Goal: Task Accomplishment & Management: Use online tool/utility

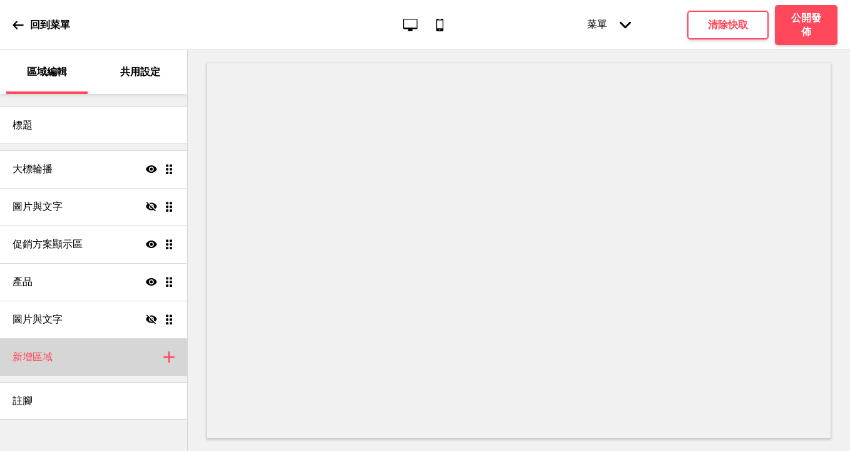
click at [49, 359] on h4 "新增區域" at bounding box center [33, 357] width 40 height 14
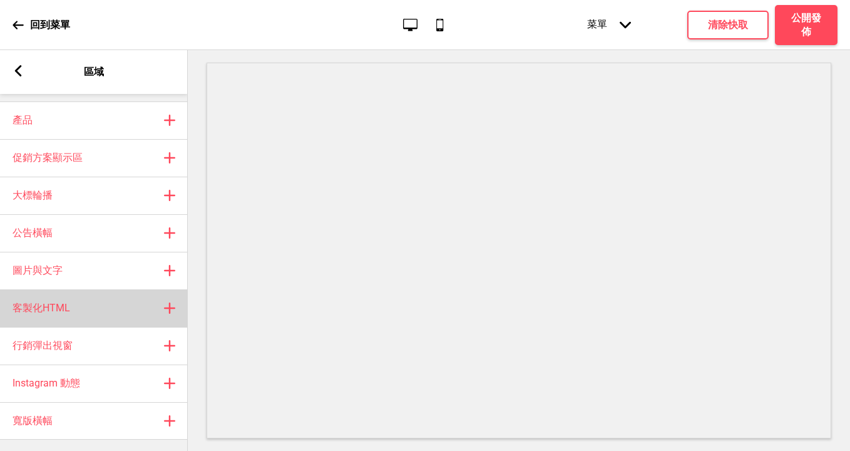
scroll to position [26, 0]
click at [92, 302] on div "客製化HTML 加上" at bounding box center [94, 307] width 188 height 38
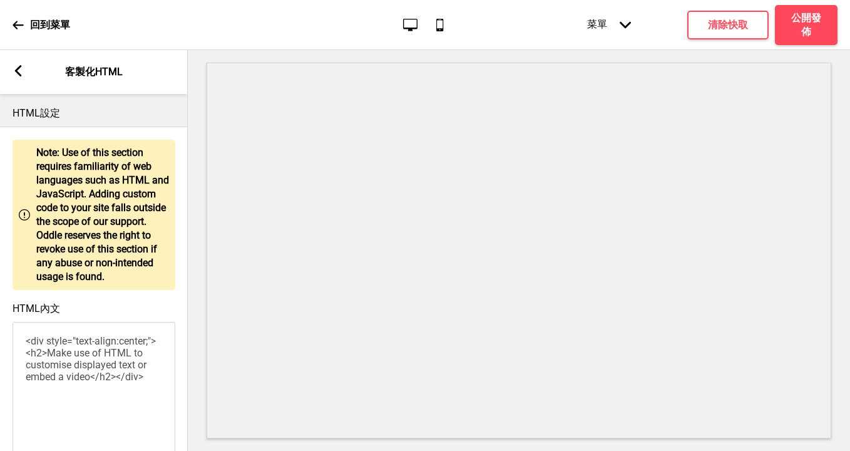
scroll to position [91, 0]
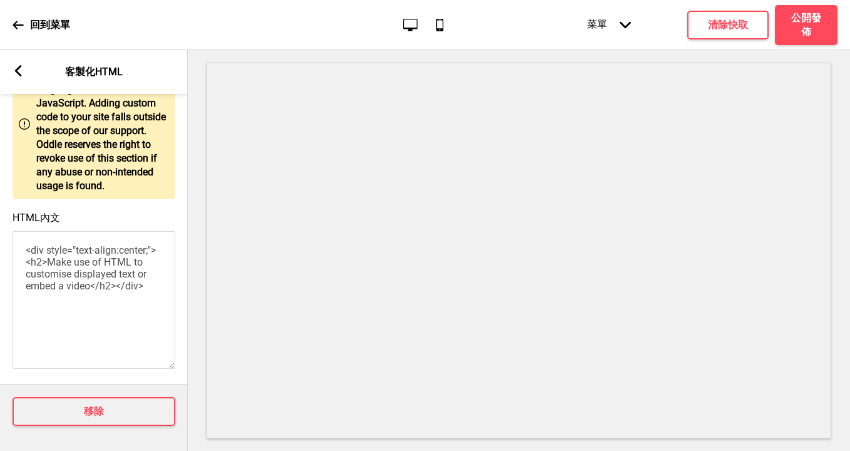
click at [86, 291] on textarea "<div style="text-align:center;"><h2>Make use of HTML to customise displayed tex…" at bounding box center [94, 300] width 163 height 138
paste textarea "p style="text-align:center"><span style="color:#e67e22"><span style="font-size:…"
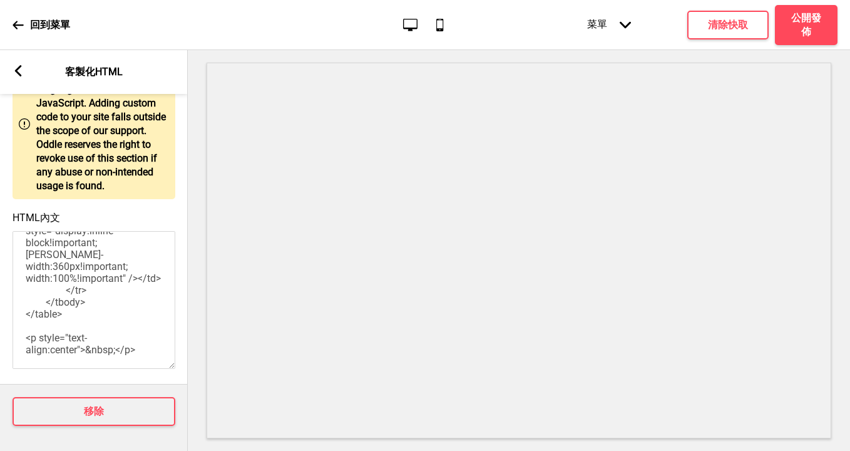
scroll to position [0, 0]
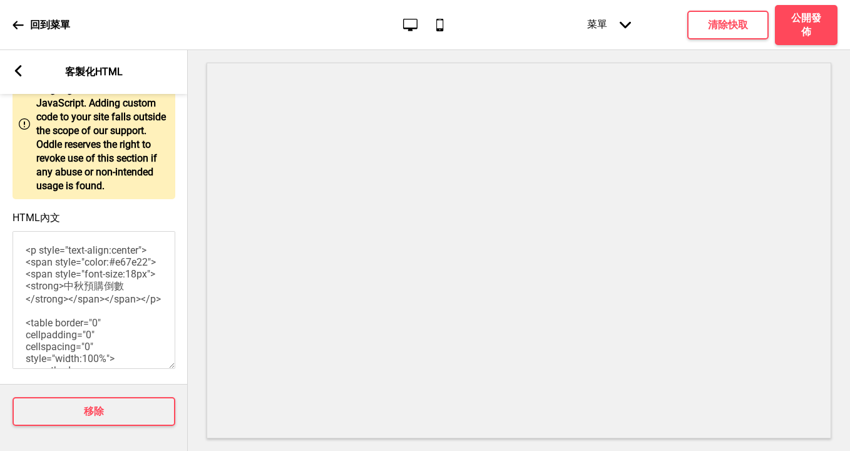
type textarea "<p style="text-align:center"><span style="color:#e67e22"><span style="font-size…"
click at [116, 215] on div "HTML內文 <p style="text-align:center"><span style="color:#e67e22"><span style="fo…" at bounding box center [94, 291] width 188 height 172
click at [16, 70] on icon at bounding box center [18, 70] width 7 height 11
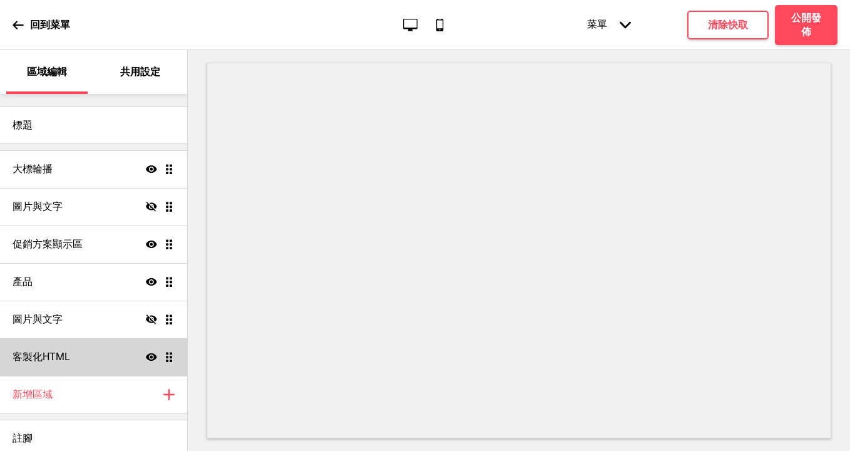
click at [93, 362] on div "客製化HTML 顯示 拖曳" at bounding box center [93, 357] width 187 height 38
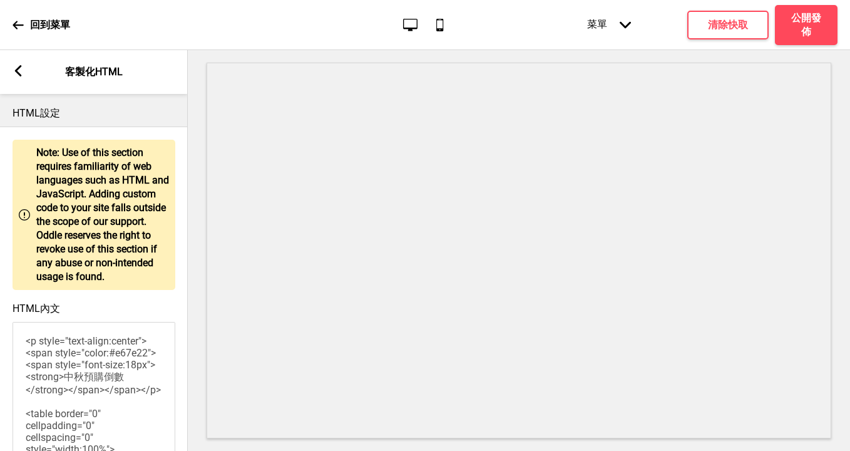
click at [20, 81] on div "箭頭left 客製化HTML" at bounding box center [94, 72] width 188 height 44
click at [20, 66] on icon at bounding box center [18, 70] width 7 height 11
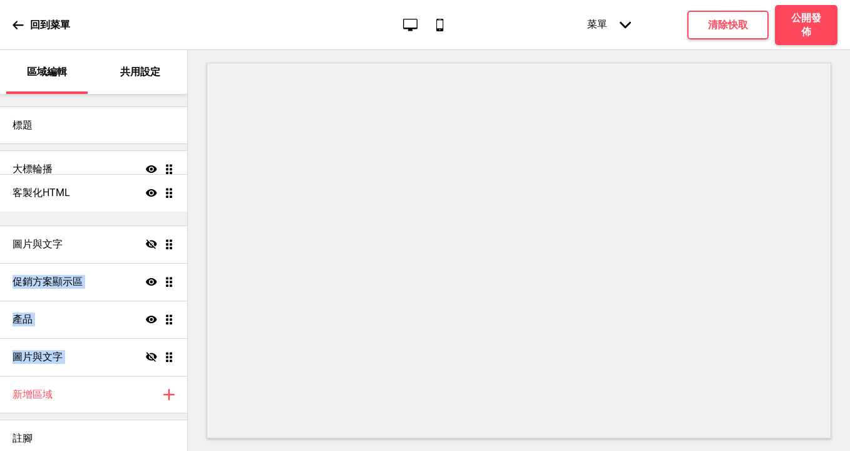
drag, startPoint x: 167, startPoint y: 263, endPoint x: 167, endPoint y: 197, distance: 65.8
click at [167, 197] on ul "大標輪播 顯示 拖曳 圖片與文字 隱藏 拖曳 促銷方案顯示區 顯示 拖曳 產品 顯示 拖曳 圖片與文字 隱藏 拖曳 客製化HTML 顯示 拖曳" at bounding box center [93, 262] width 187 height 225
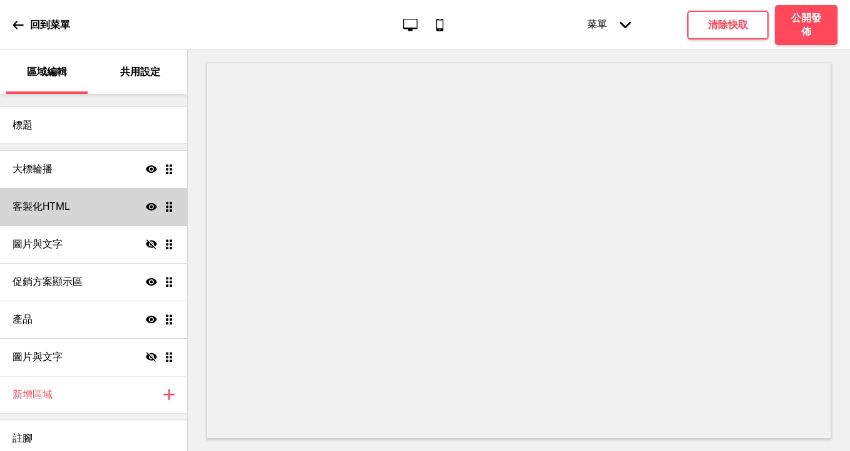
click at [66, 200] on h4 "客製化HTML" at bounding box center [42, 207] width 58 height 14
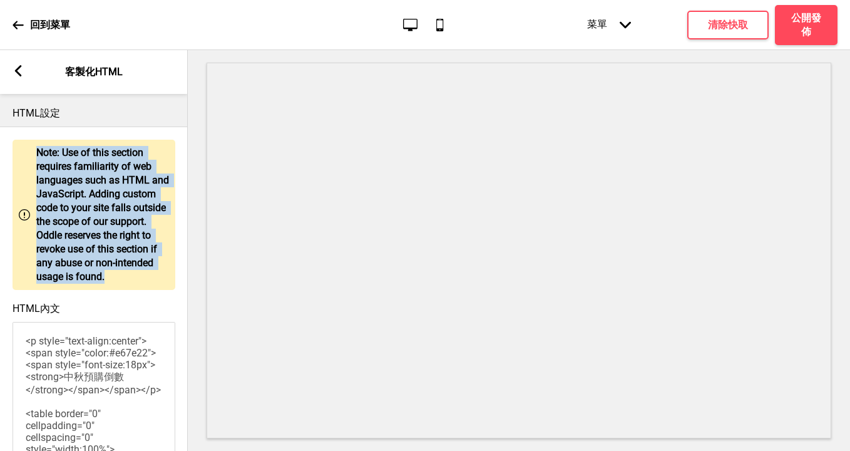
drag, startPoint x: 36, startPoint y: 151, endPoint x: 121, endPoint y: 281, distance: 154.8
click at [121, 281] on p "Note: Use of this section requires familiarity of web languages such as HTML an…" at bounding box center [102, 215] width 133 height 138
click at [38, 179] on p "Note: Use of this section requires familiarity of web languages such as HTML an…" at bounding box center [102, 215] width 133 height 138
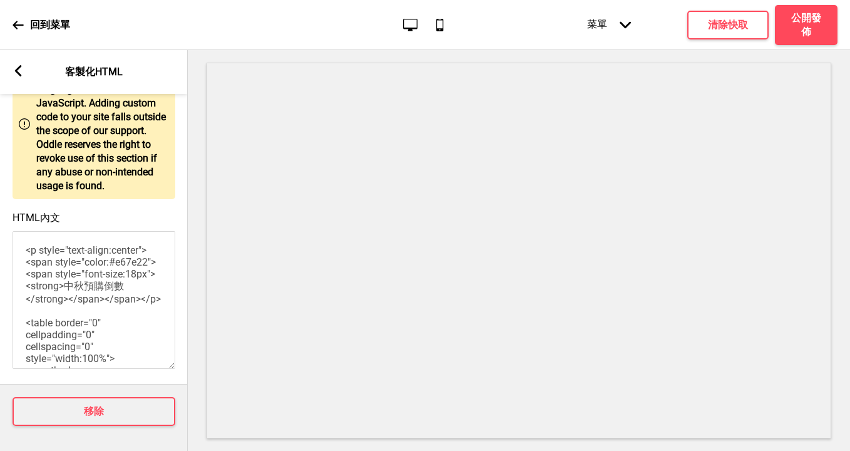
scroll to position [91, 0]
click at [96, 334] on textarea "<p style="text-align:center"><span style="color:#e67e22"><span style="font-size…" at bounding box center [94, 300] width 163 height 138
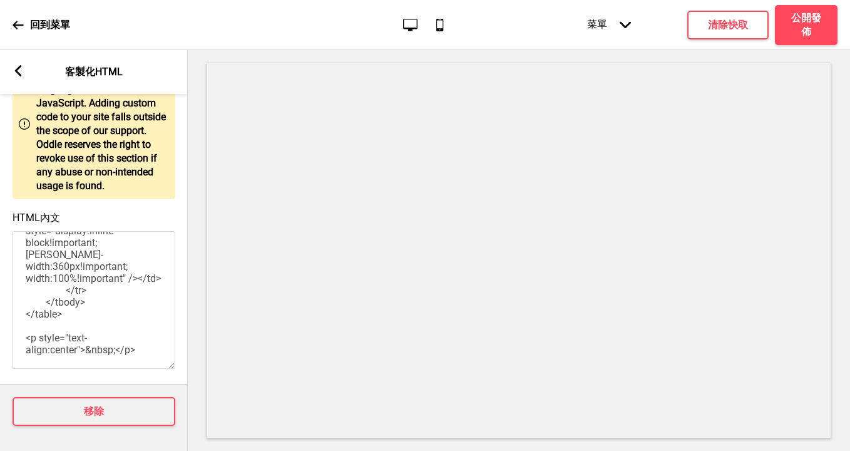
scroll to position [0, 0]
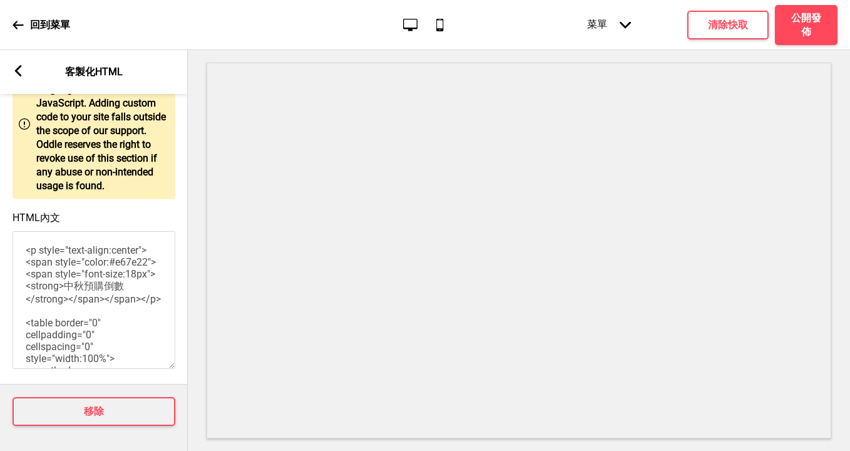
click at [95, 277] on textarea "<p style="text-align:center"><span style="color:#e67e22"><span style="font-size…" at bounding box center [94, 300] width 163 height 138
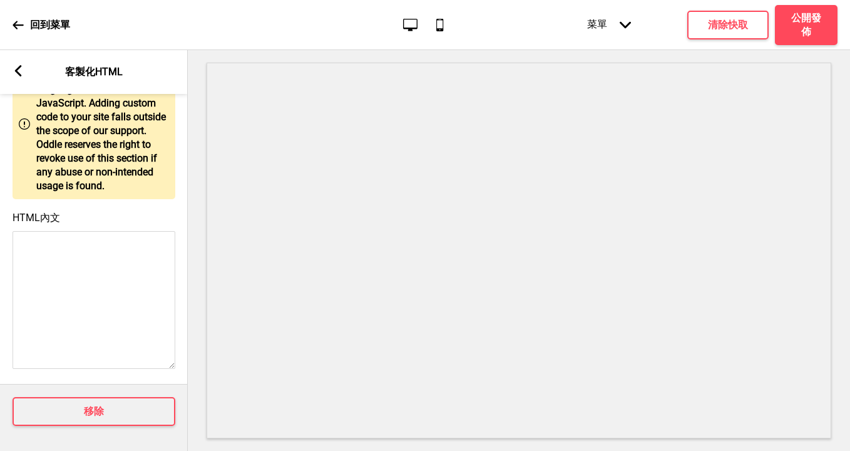
click at [75, 295] on textarea "HTML內文" at bounding box center [94, 300] width 163 height 138
paste textarea "<p style="text-align:center"><span style="color:#e67e22"><span style="font-size…"
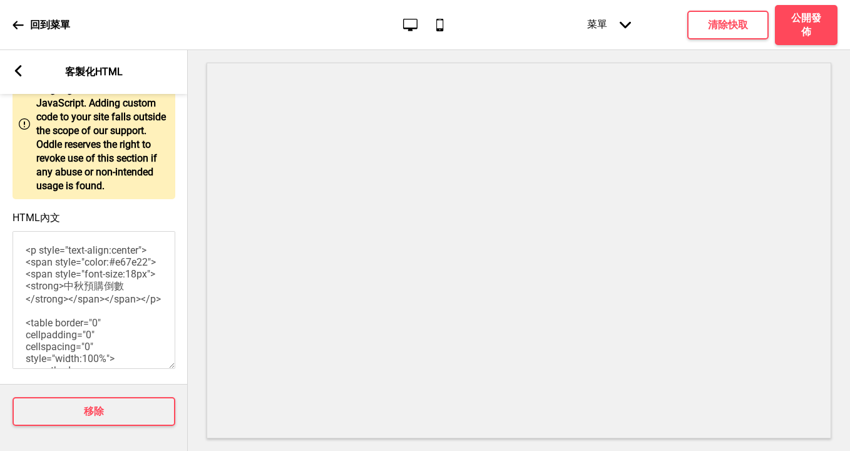
click at [23, 249] on textarea "<p style="text-align:center"><span style="color:#e67e22"><span style="font-size…" at bounding box center [94, 300] width 163 height 138
type textarea "<p style="text-align:center"><span style="color:#e67e22"><span style="font-size…"
click at [798, 28] on h4 "公開發佈" at bounding box center [807, 25] width 38 height 28
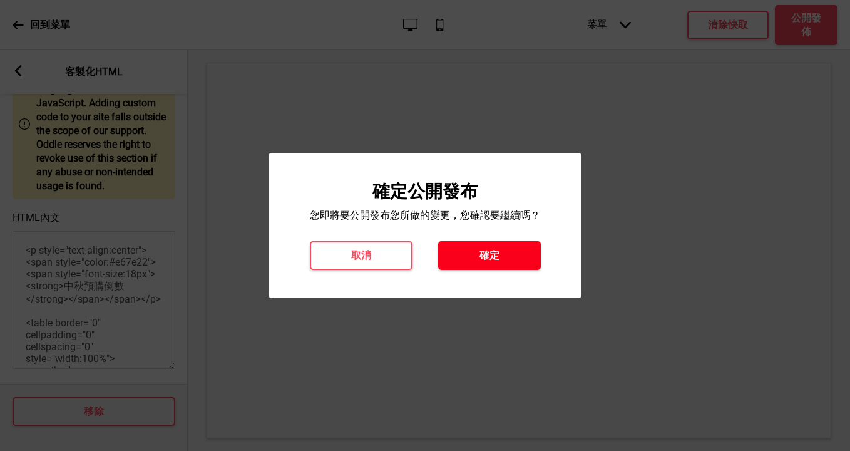
click at [493, 262] on h4 "確定" at bounding box center [490, 256] width 20 height 14
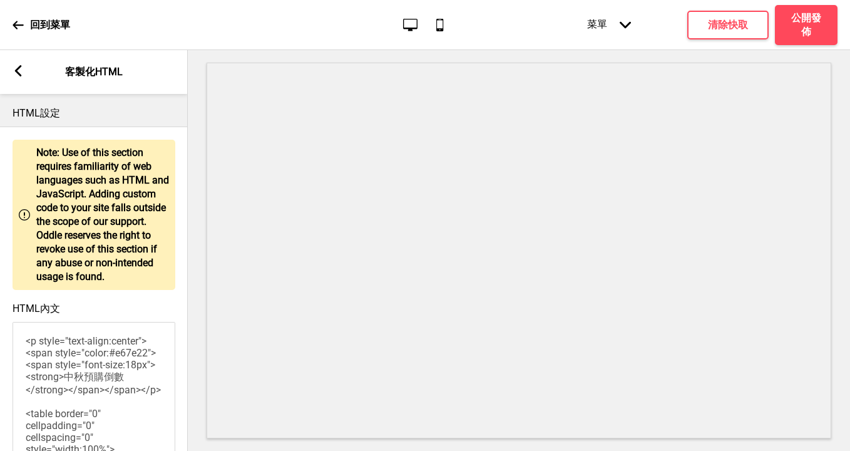
click at [16, 65] on rect at bounding box center [18, 70] width 11 height 11
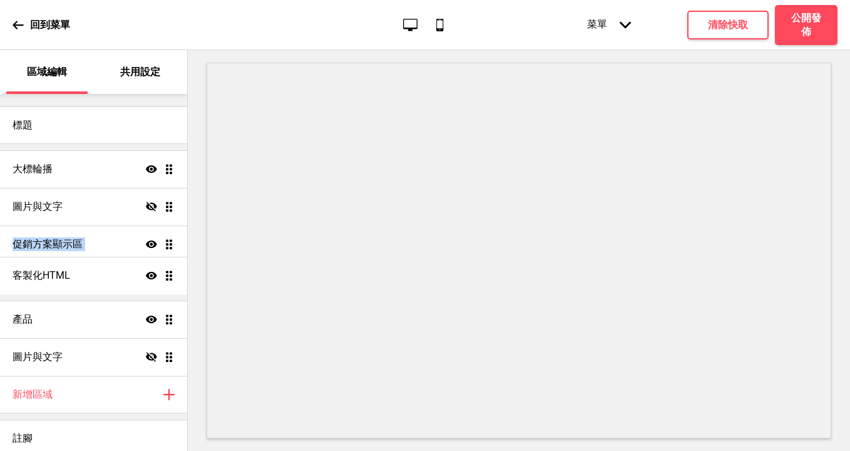
drag, startPoint x: 172, startPoint y: 201, endPoint x: 170, endPoint y: 270, distance: 68.9
click at [170, 270] on ul "大標輪播 顯示 拖曳 客製化HTML 顯示 拖曳 圖片與文字 隱藏 拖曳 促銷方案顯示區 顯示 拖曳 產品 顯示 拖曳 圖片與文字 隱藏 拖曳" at bounding box center [93, 262] width 187 height 225
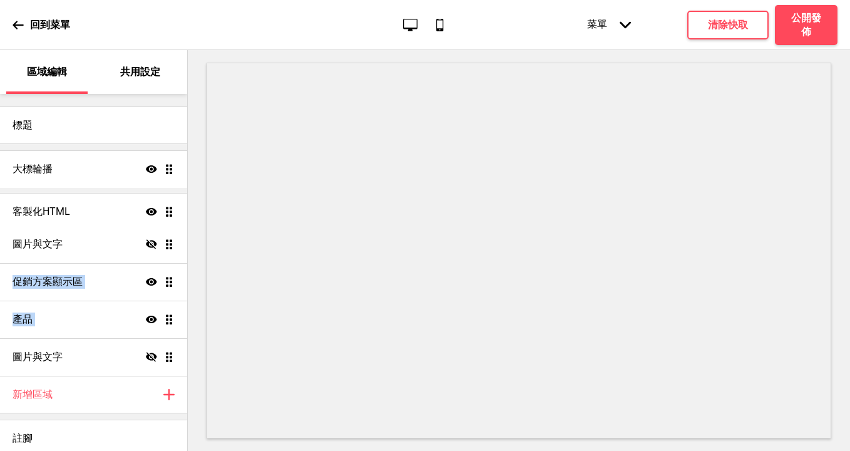
drag, startPoint x: 166, startPoint y: 282, endPoint x: 166, endPoint y: 212, distance: 70.1
click at [166, 212] on ul "大標輪播 顯示 拖曳 圖片與文字 隱藏 拖曳 促銷方案顯示區 顯示 拖曳 客製化HTML 顯示 拖曳 產品 顯示 拖曳 圖片與文字 隱藏 拖曳" at bounding box center [93, 262] width 187 height 225
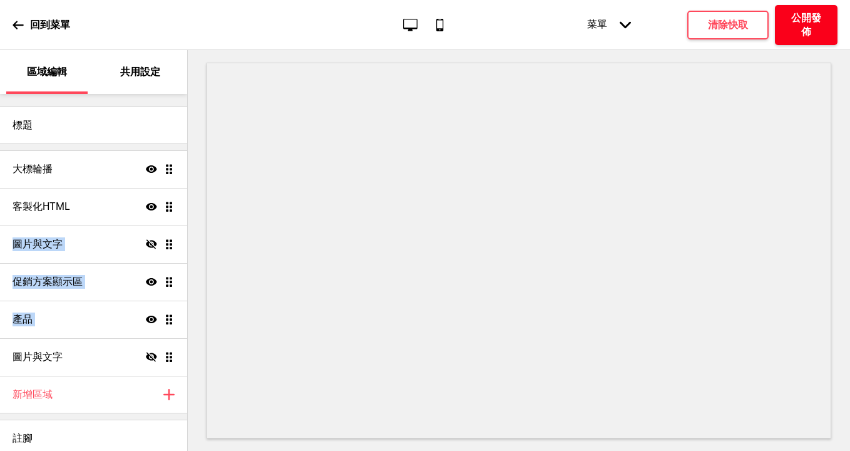
click at [802, 21] on h4 "公開發佈" at bounding box center [807, 25] width 38 height 28
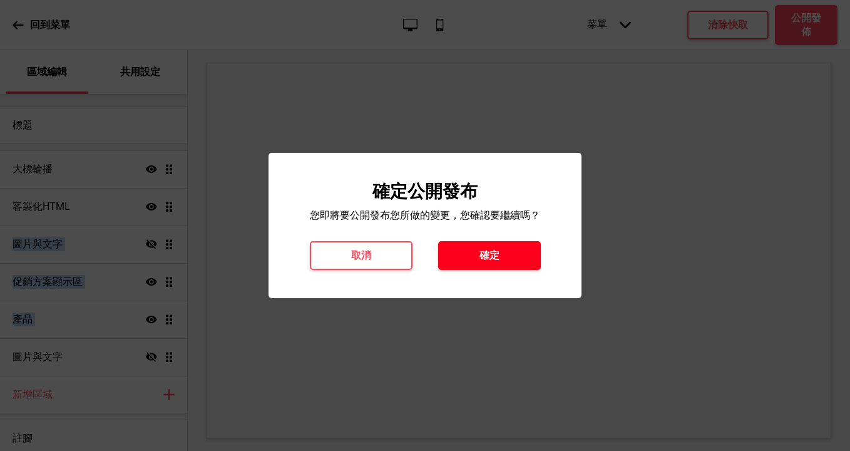
click at [492, 254] on h4 "確定" at bounding box center [490, 256] width 20 height 14
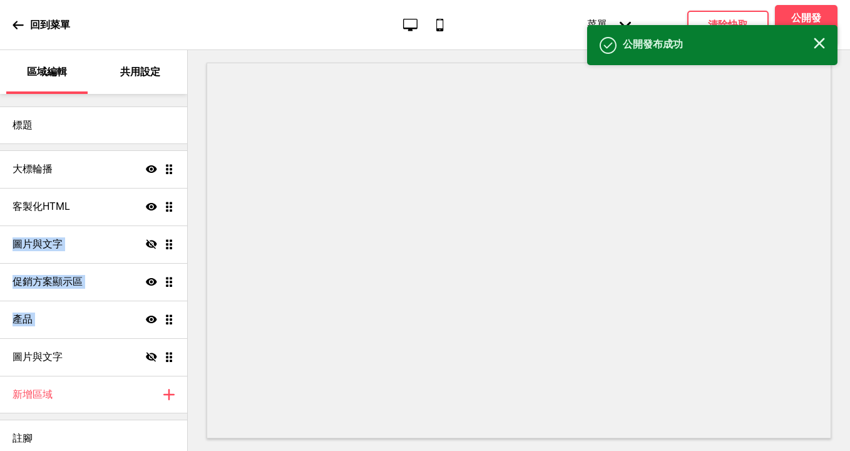
click at [21, 19] on icon at bounding box center [18, 24] width 11 height 11
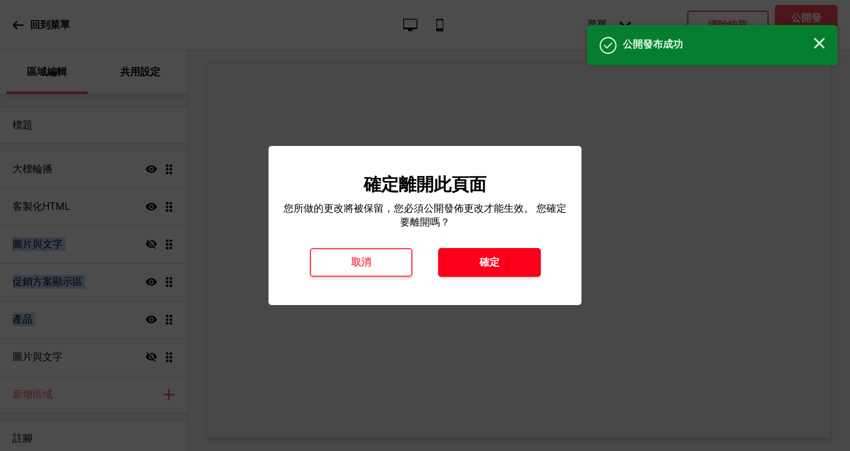
click at [481, 263] on h4 "確定" at bounding box center [490, 262] width 20 height 14
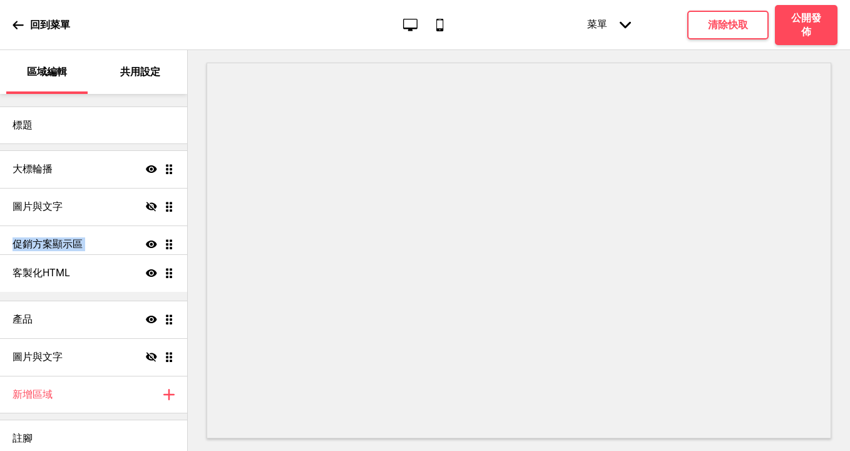
drag, startPoint x: 174, startPoint y: 209, endPoint x: 170, endPoint y: 276, distance: 67.1
click at [170, 276] on ul "大標輪播 顯示 拖曳 客製化HTML 顯示 拖曳 圖片與文字 隱藏 拖曳 促銷方案顯示區 顯示 拖曳 產品 顯示 拖曳 圖片與文字 隱藏 拖曳" at bounding box center [93, 262] width 187 height 225
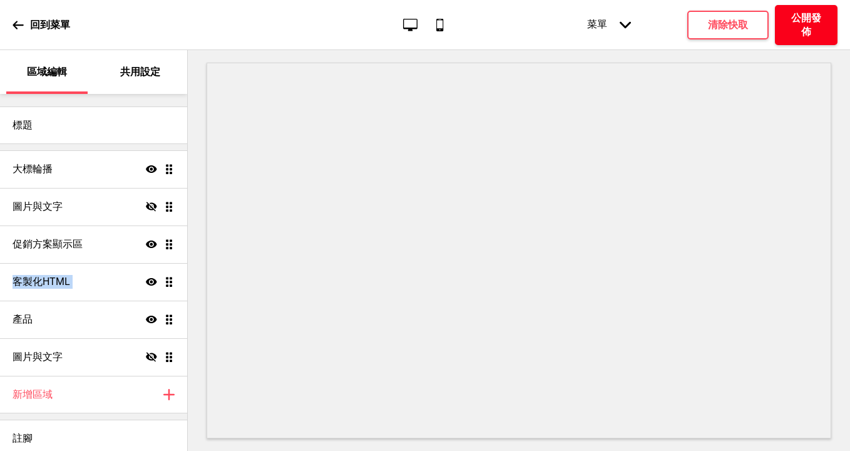
click at [821, 33] on h4 "公開發佈" at bounding box center [807, 25] width 38 height 28
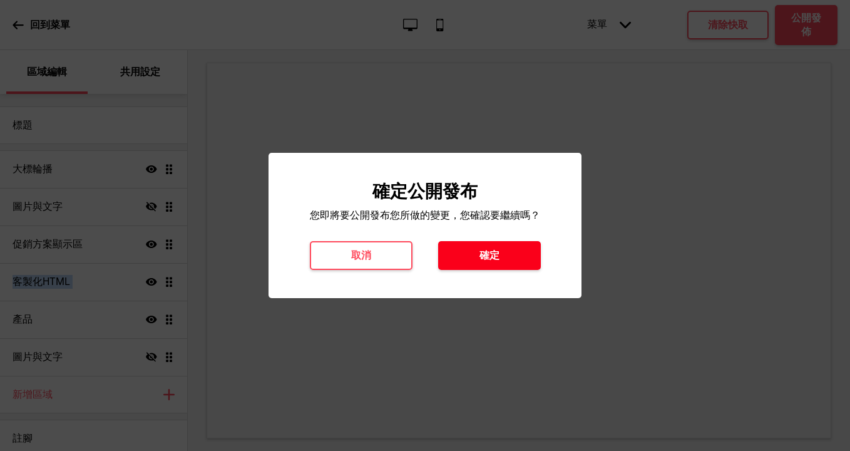
click at [477, 254] on button "確定" at bounding box center [489, 255] width 103 height 29
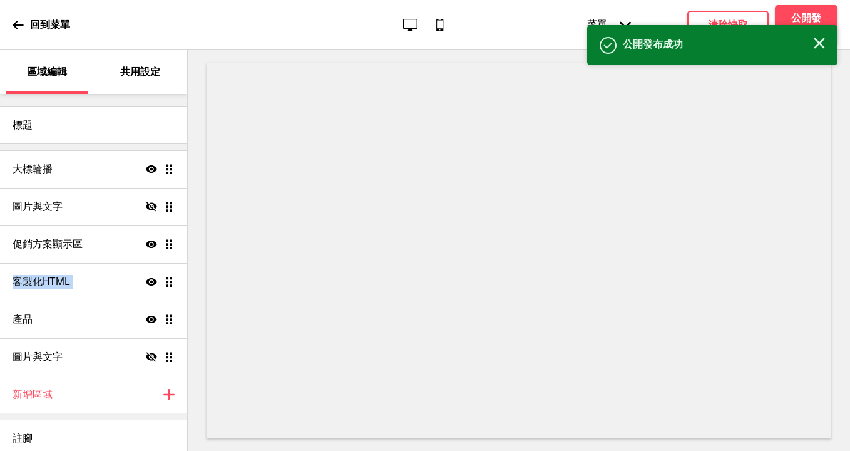
click at [24, 24] on div "回到菜單" at bounding box center [42, 25] width 58 height 34
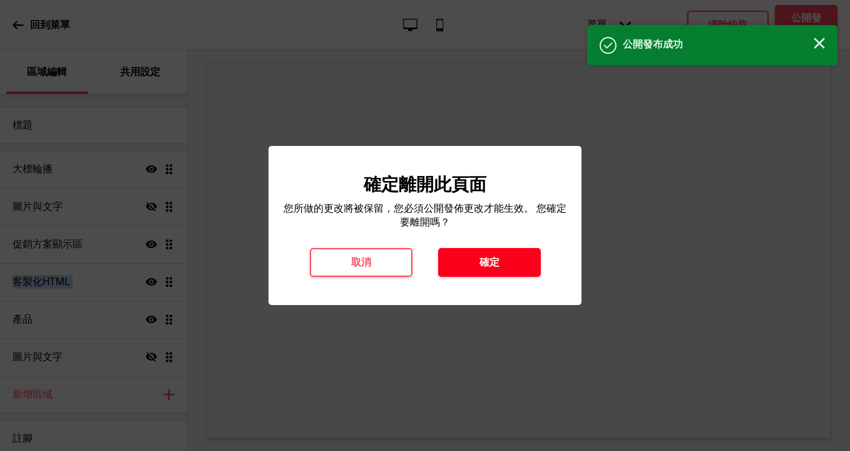
click at [487, 260] on h4 "確定" at bounding box center [490, 262] width 20 height 14
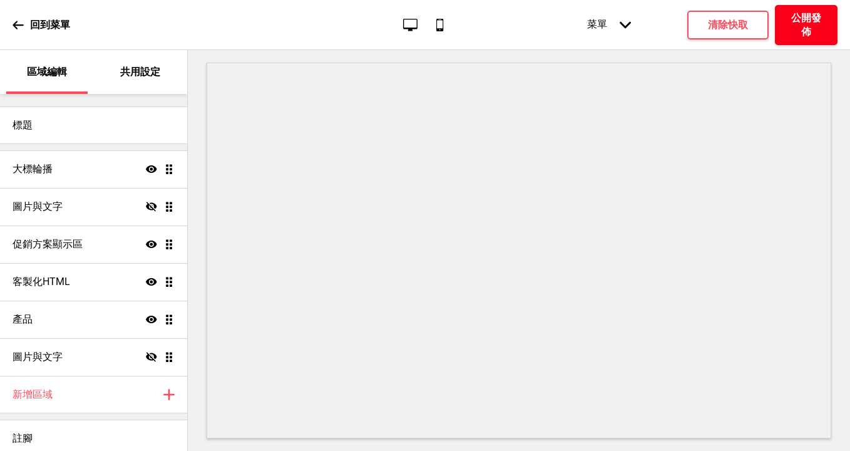
click at [799, 33] on h4 "公開發佈" at bounding box center [807, 25] width 38 height 28
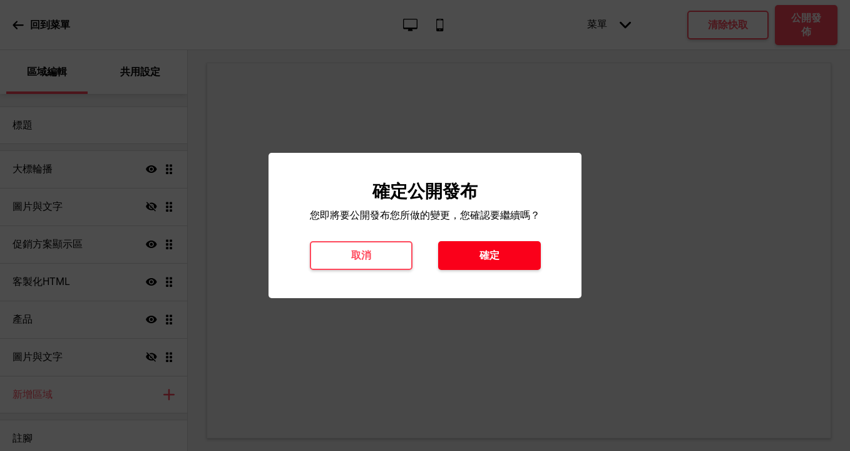
click at [495, 259] on h4 "確定" at bounding box center [490, 256] width 20 height 14
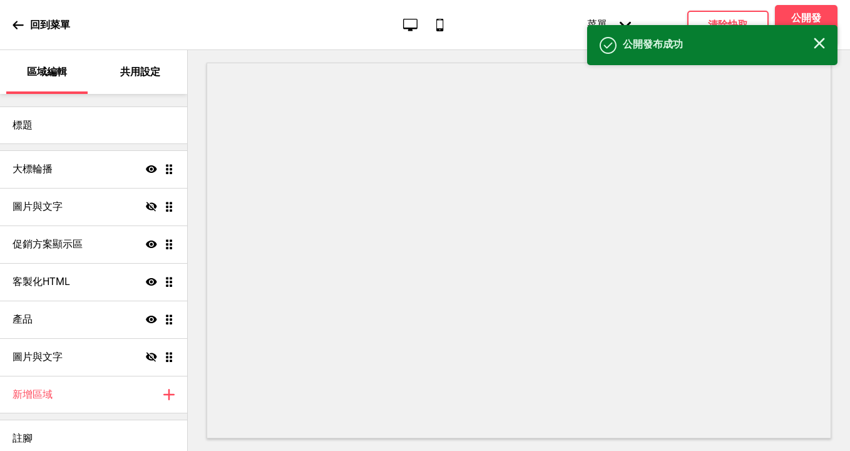
click at [11, 25] on div "回到菜單 桌面 行動電話 菜單 箭頭down 產品頁面 商店資訊 結帳 感謝您！ 條款與條件 隐私政策 付款請求 菜單 清除快取 公開發佈" at bounding box center [425, 25] width 850 height 50
click at [20, 23] on icon at bounding box center [18, 24] width 11 height 11
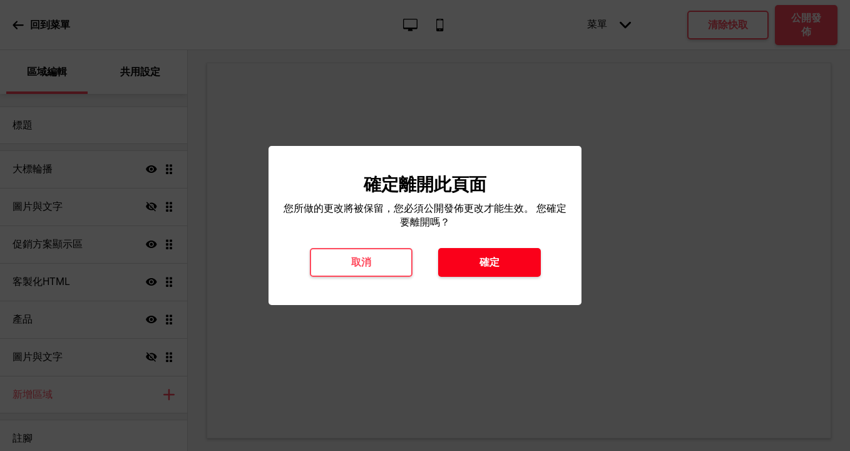
click at [510, 263] on button "確定" at bounding box center [489, 262] width 103 height 29
